Goal: Task Accomplishment & Management: Use online tool/utility

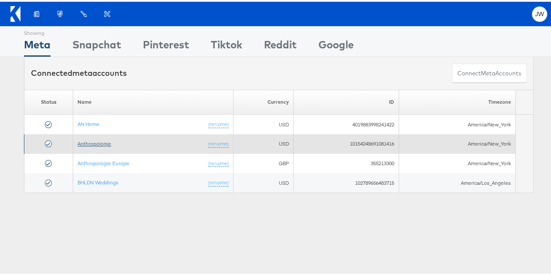
click at [92, 142] on link "Anthropologie" at bounding box center [95, 142] width 34 height 7
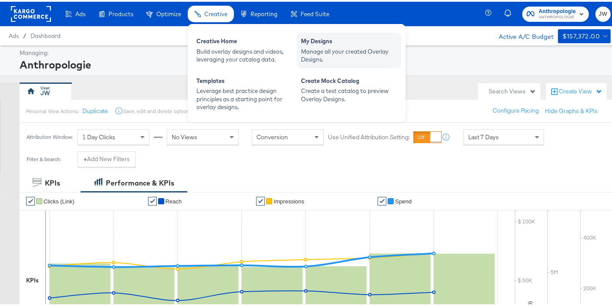
click at [316, 46] on div "Manage all your created Overlay Designs." at bounding box center [349, 54] width 96 height 16
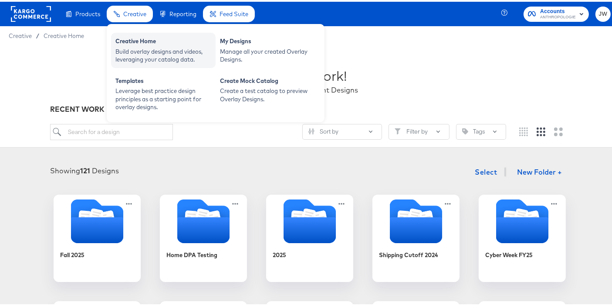
click at [140, 44] on div "Creative Home" at bounding box center [164, 40] width 96 height 10
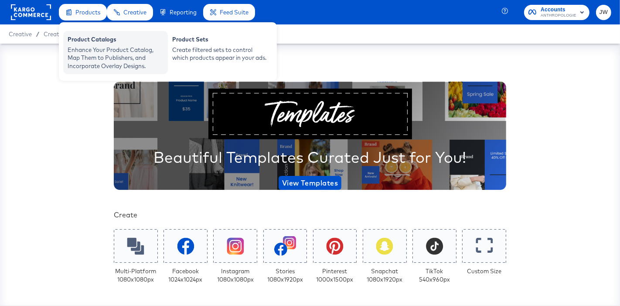
click at [92, 36] on div "Product Catalogs" at bounding box center [116, 40] width 96 height 10
